Goal: Complete application form: Complete application form

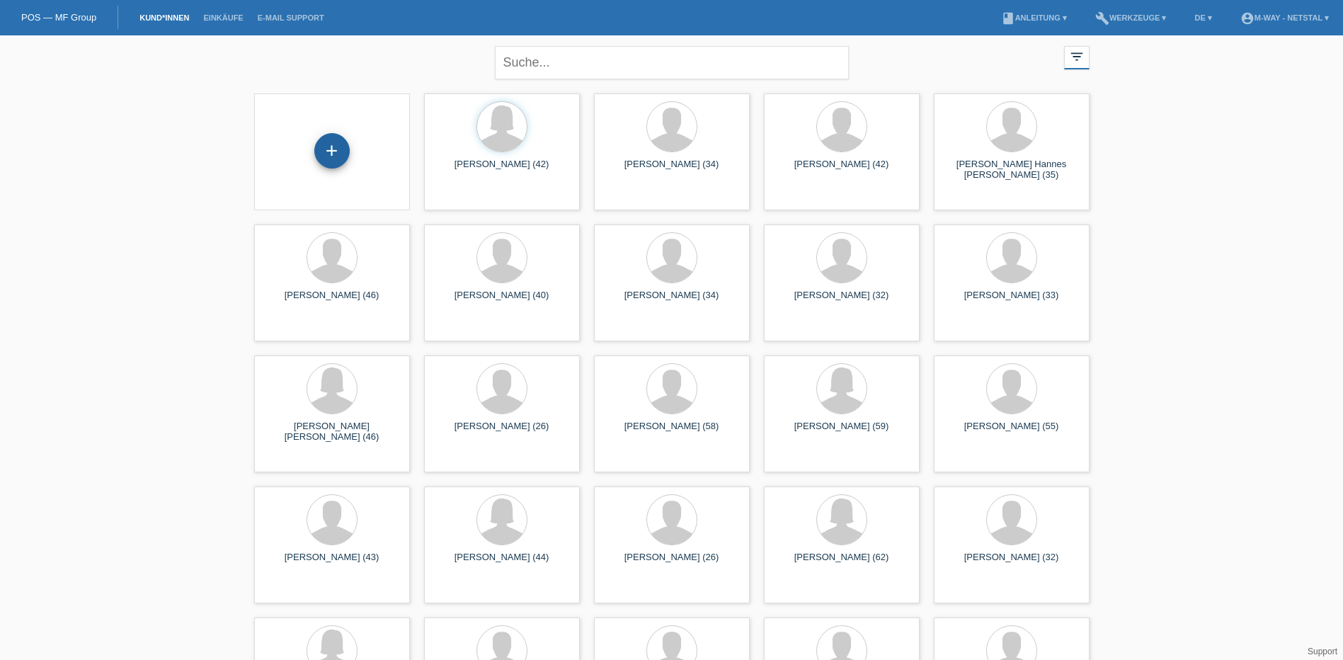
click at [335, 144] on div "+" at bounding box center [331, 150] width 35 height 35
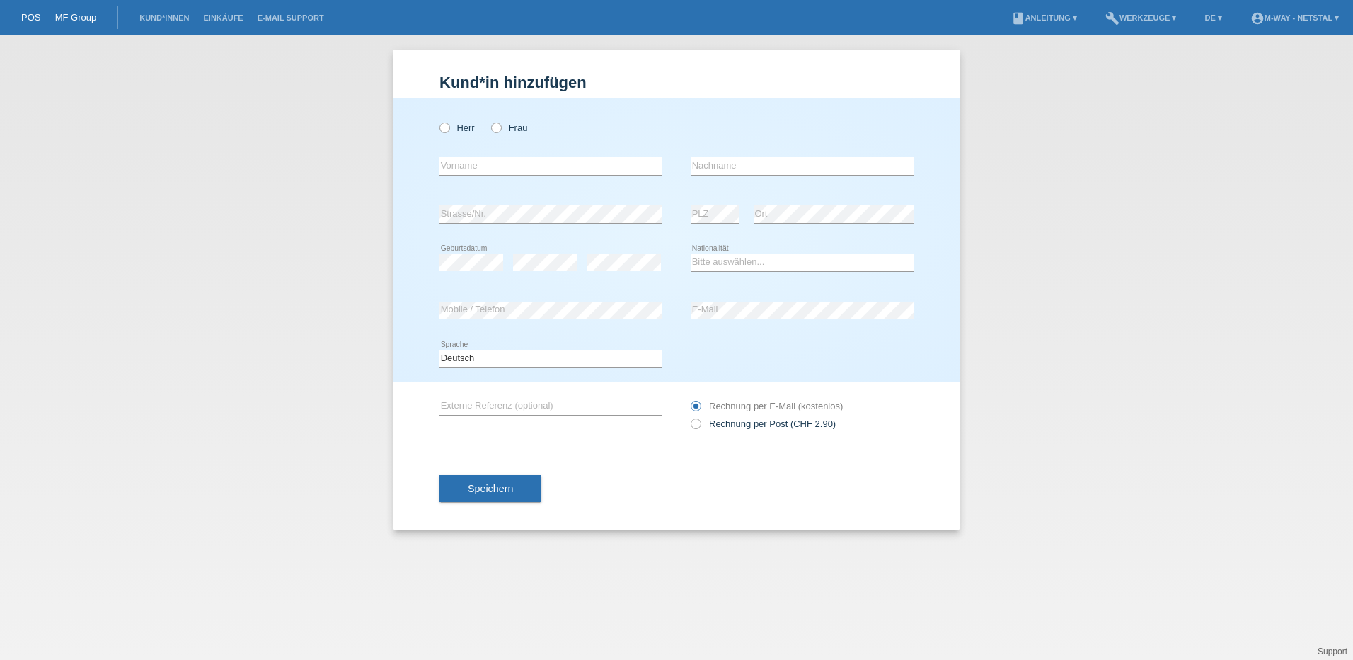
drag, startPoint x: 0, startPoint y: 0, endPoint x: 335, endPoint y: 144, distance: 365.0
click at [335, 144] on div "Kund*in hinzufügen Kunde hinzufügen Kundin hinzufügen Herr Frau error Vorname e…" at bounding box center [676, 347] width 1353 height 624
click at [517, 132] on label "Frau" at bounding box center [509, 127] width 36 height 11
click at [500, 132] on input "Frau" at bounding box center [495, 126] width 9 height 9
radio input "true"
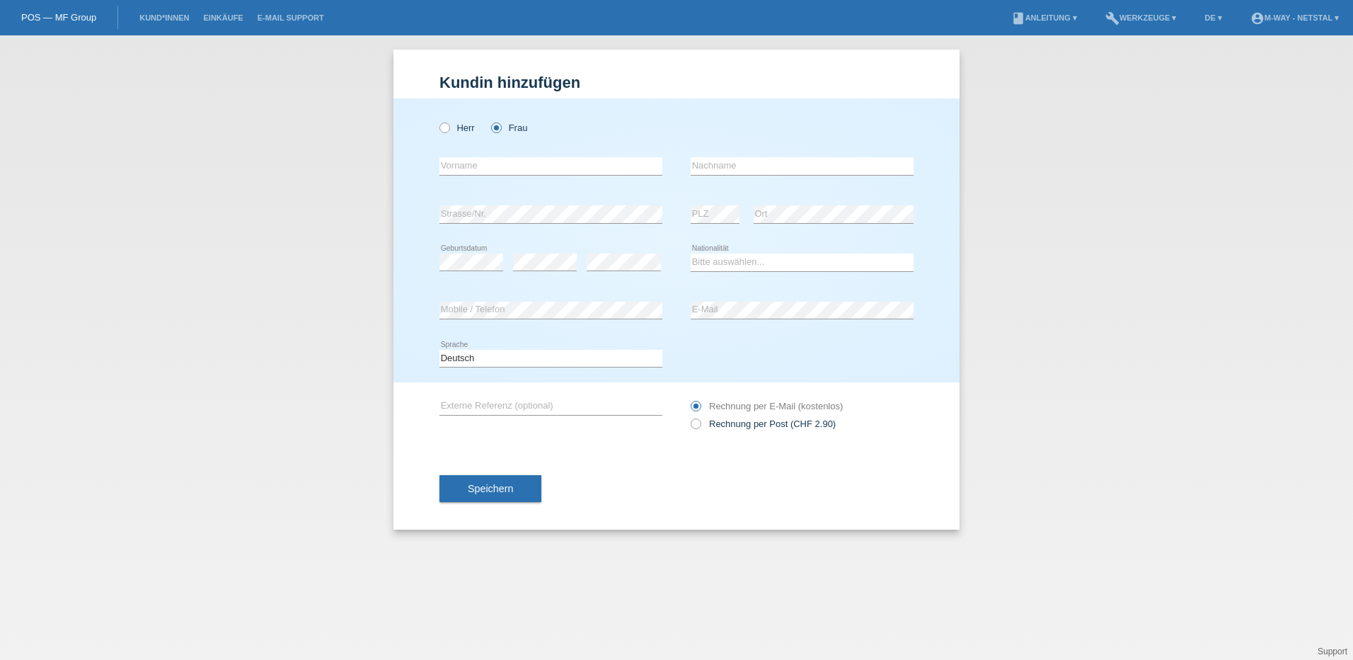
click at [489, 179] on div "error Vorname" at bounding box center [551, 166] width 223 height 48
click at [493, 167] on input "text" at bounding box center [551, 166] width 223 height 18
click at [441, 171] on input "Selina" at bounding box center [551, 166] width 223 height 18
type input "Selina"
click at [728, 168] on input "text" at bounding box center [802, 166] width 223 height 18
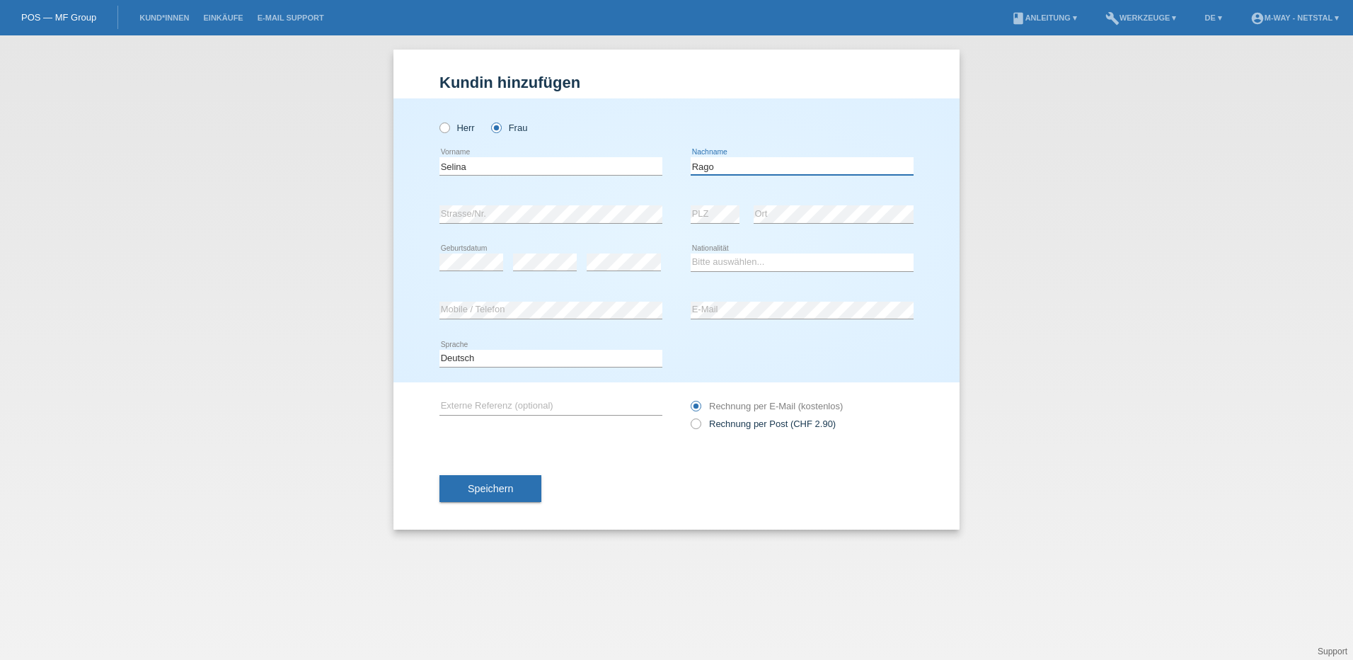
type input "Rago"
click at [570, 159] on input "Selina" at bounding box center [551, 166] width 223 height 18
type input "[PERSON_NAME] [PERSON_NAME]"
click at [754, 257] on select "Bitte auswählen... Schweiz Deutschland Liechtenstein Österreich ------------ Af…" at bounding box center [802, 261] width 223 height 17
select select "CH"
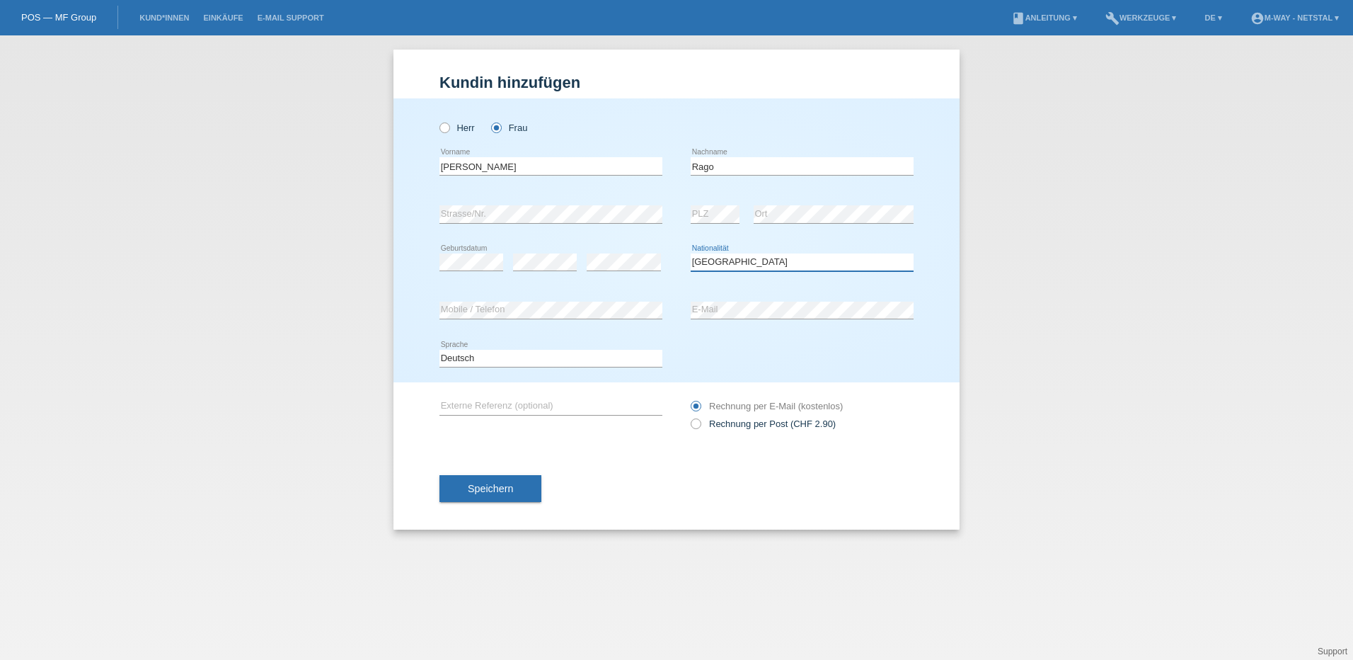
click at [691, 253] on select "Bitte auswählen... Schweiz Deutschland Liechtenstein Österreich ------------ Af…" at bounding box center [802, 261] width 223 height 17
click at [488, 493] on span "Speichern" at bounding box center [490, 488] width 45 height 11
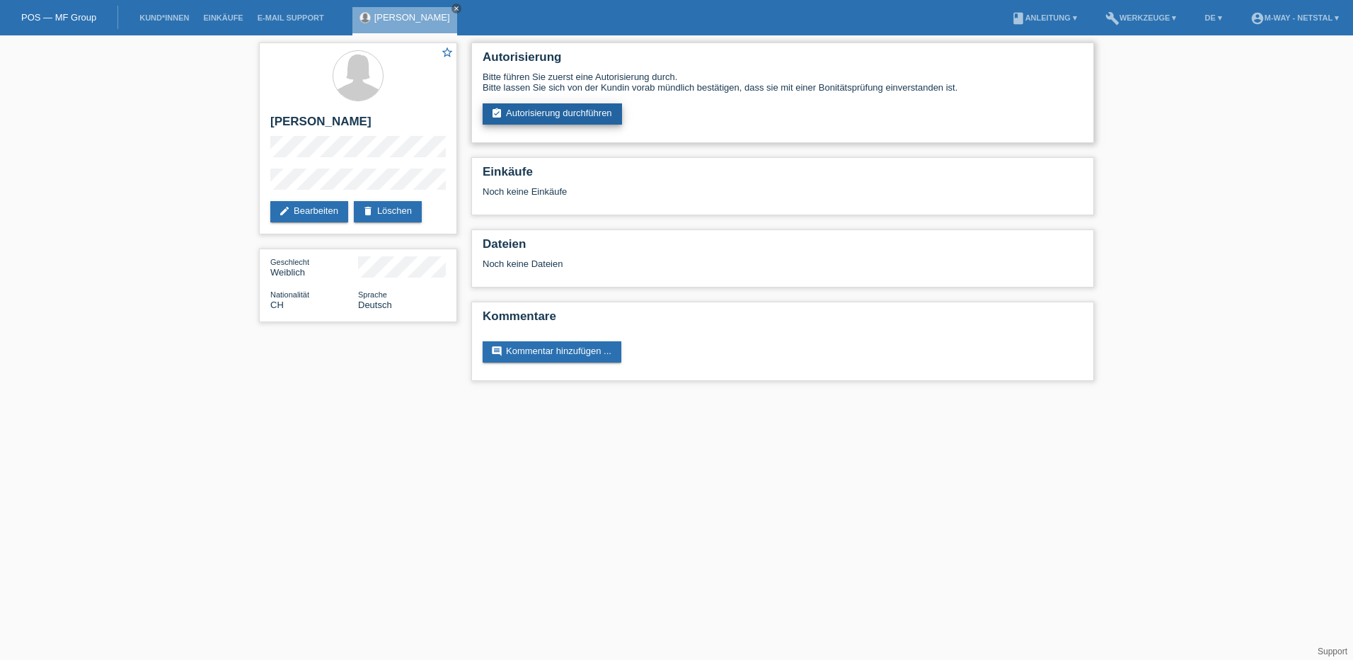
click at [558, 119] on link "assignment_turned_in Autorisierung durchführen" at bounding box center [552, 113] width 139 height 21
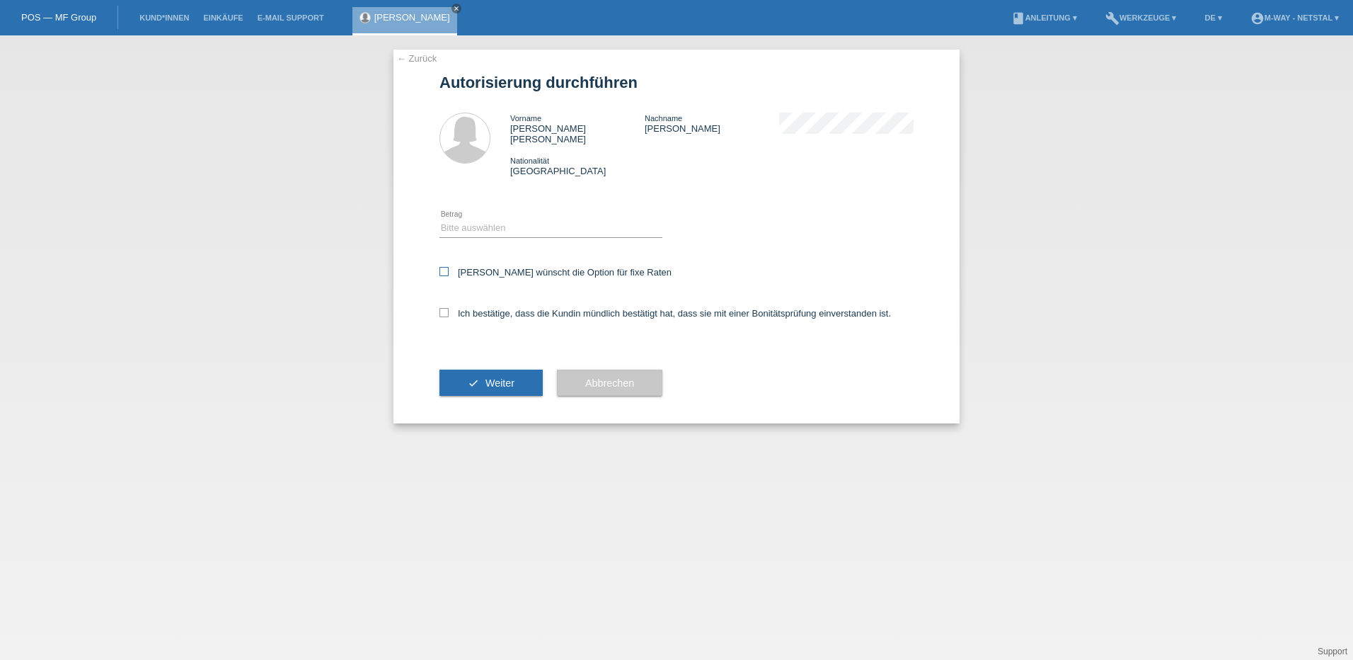
click at [525, 267] on label "Kundin wünscht die Option für fixe Raten" at bounding box center [556, 272] width 232 height 11
click at [449, 267] on input "Kundin wünscht die Option für fixe Raten" at bounding box center [444, 271] width 9 height 9
checkbox input "true"
click at [513, 308] on label "Ich bestätige, dass die Kundin mündlich bestätigt hat, dass sie mit einer Bonit…" at bounding box center [666, 313] width 452 height 11
click at [449, 308] on input "Ich bestätige, dass die Kundin mündlich bestätigt hat, dass sie mit einer Bonit…" at bounding box center [444, 312] width 9 height 9
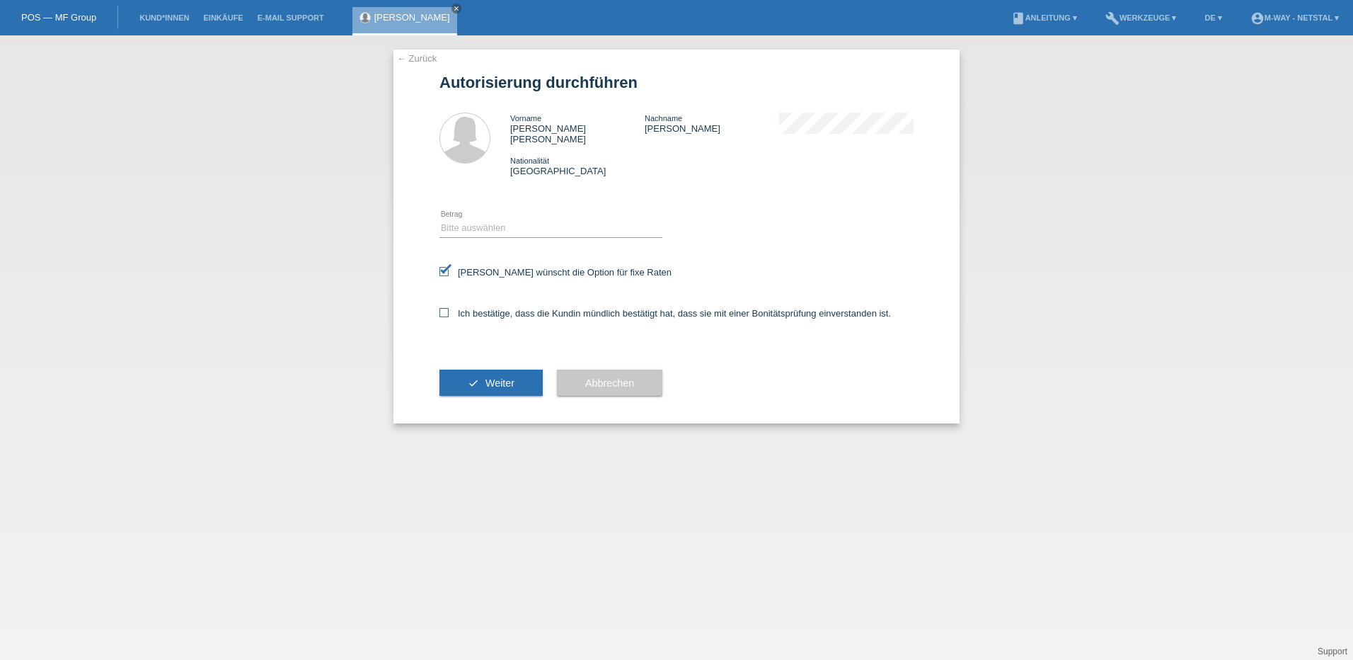
checkbox input "true"
click at [529, 221] on select "Bitte auswählen CHF 1.00 - CHF 499.00 CHF 500.00 - CHF 1'999.00 CHF 2'000.00 - …" at bounding box center [551, 227] width 223 height 17
select select "3"
click at [440, 219] on select "Bitte auswählen CHF 1.00 - CHF 499.00 CHF 500.00 - CHF 1'999.00 CHF 2'000.00 - …" at bounding box center [551, 227] width 223 height 17
click at [511, 377] on span "Weiter" at bounding box center [500, 382] width 29 height 11
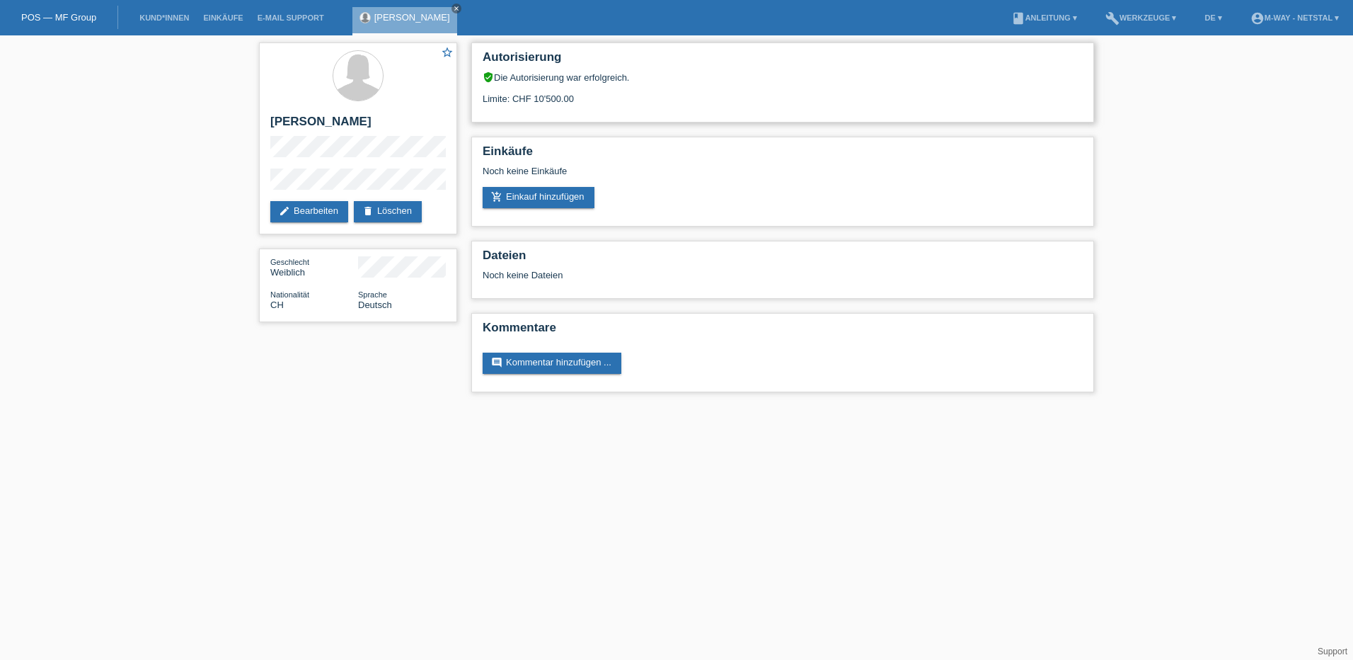
drag, startPoint x: 578, startPoint y: 102, endPoint x: 535, endPoint y: 98, distance: 42.7
click at [535, 98] on div "Limite: CHF 10'500.00" at bounding box center [783, 93] width 600 height 21
drag, startPoint x: 535, startPoint y: 98, endPoint x: 629, endPoint y: 97, distance: 93.4
click at [629, 97] on div "Limite: CHF 10'500.00" at bounding box center [783, 93] width 600 height 21
drag, startPoint x: 600, startPoint y: 104, endPoint x: 526, endPoint y: 92, distance: 74.6
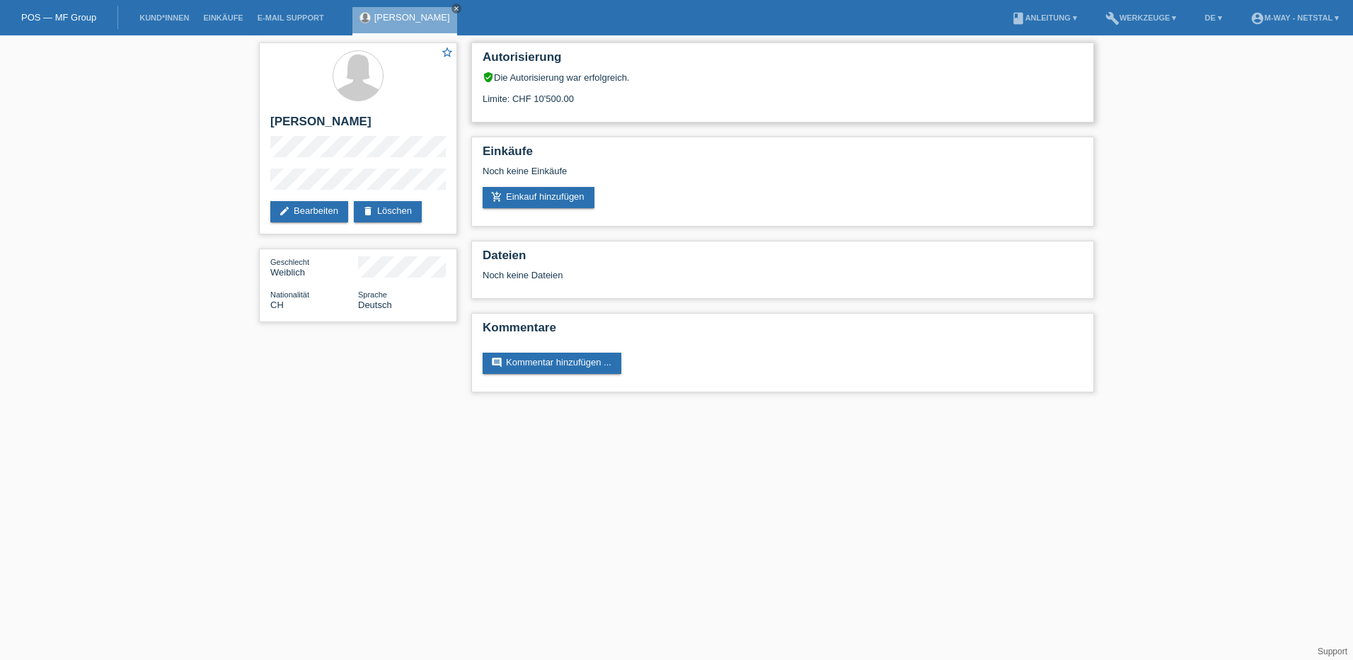
click at [526, 92] on div "Limite: CHF 10'500.00" at bounding box center [783, 93] width 600 height 21
click at [724, 92] on div "Limite: CHF 10'500.00" at bounding box center [783, 93] width 600 height 21
